Goal: Task Accomplishment & Management: Use online tool/utility

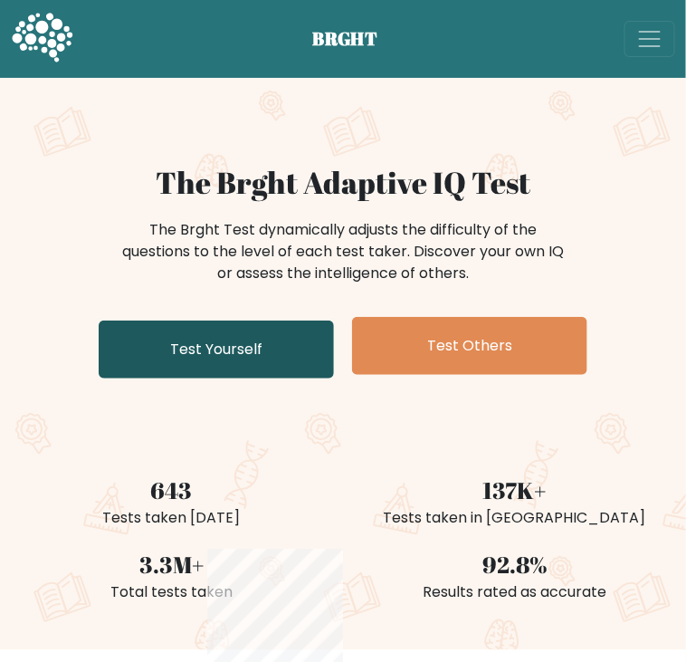
click at [195, 356] on link "Test Yourself" at bounding box center [216, 349] width 235 height 58
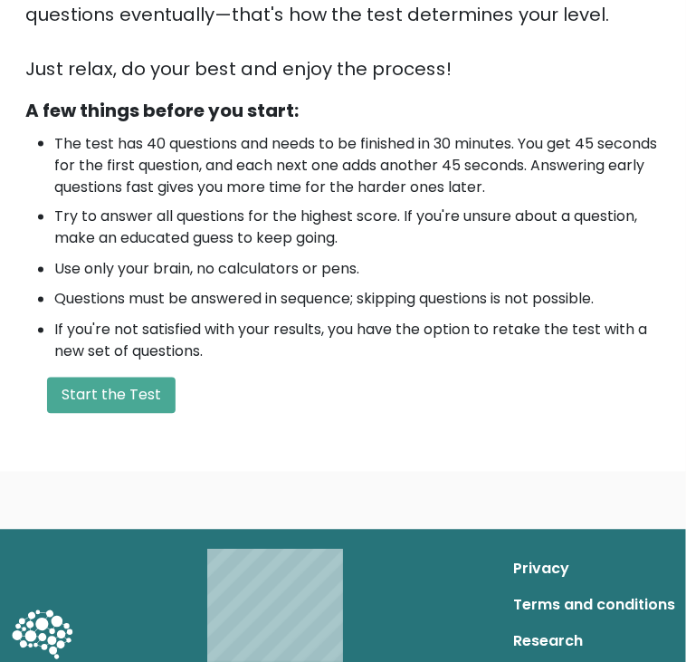
scroll to position [553, 0]
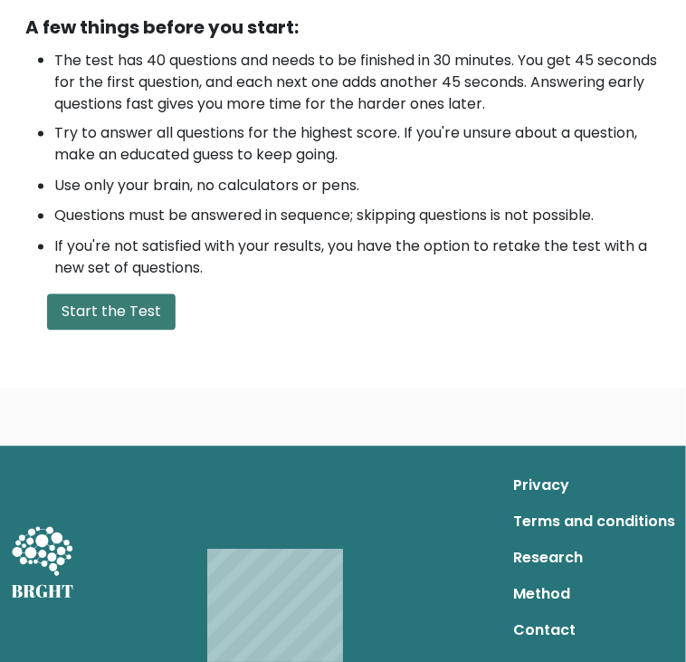
click at [86, 319] on button "Start the Test" at bounding box center [111, 312] width 129 height 36
